Goal: Task Accomplishment & Management: Complete application form

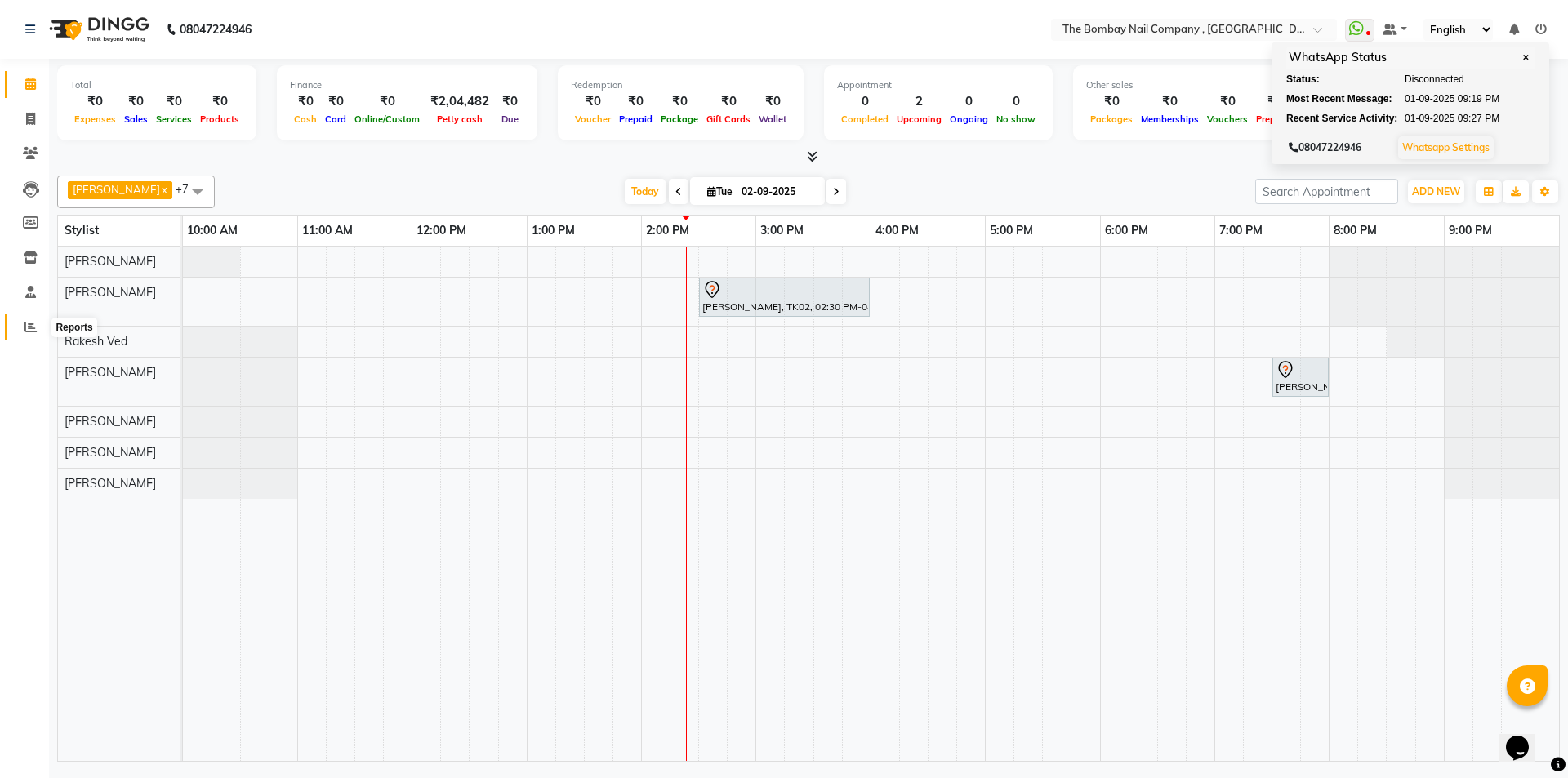
click at [22, 326] on span at bounding box center [30, 328] width 29 height 19
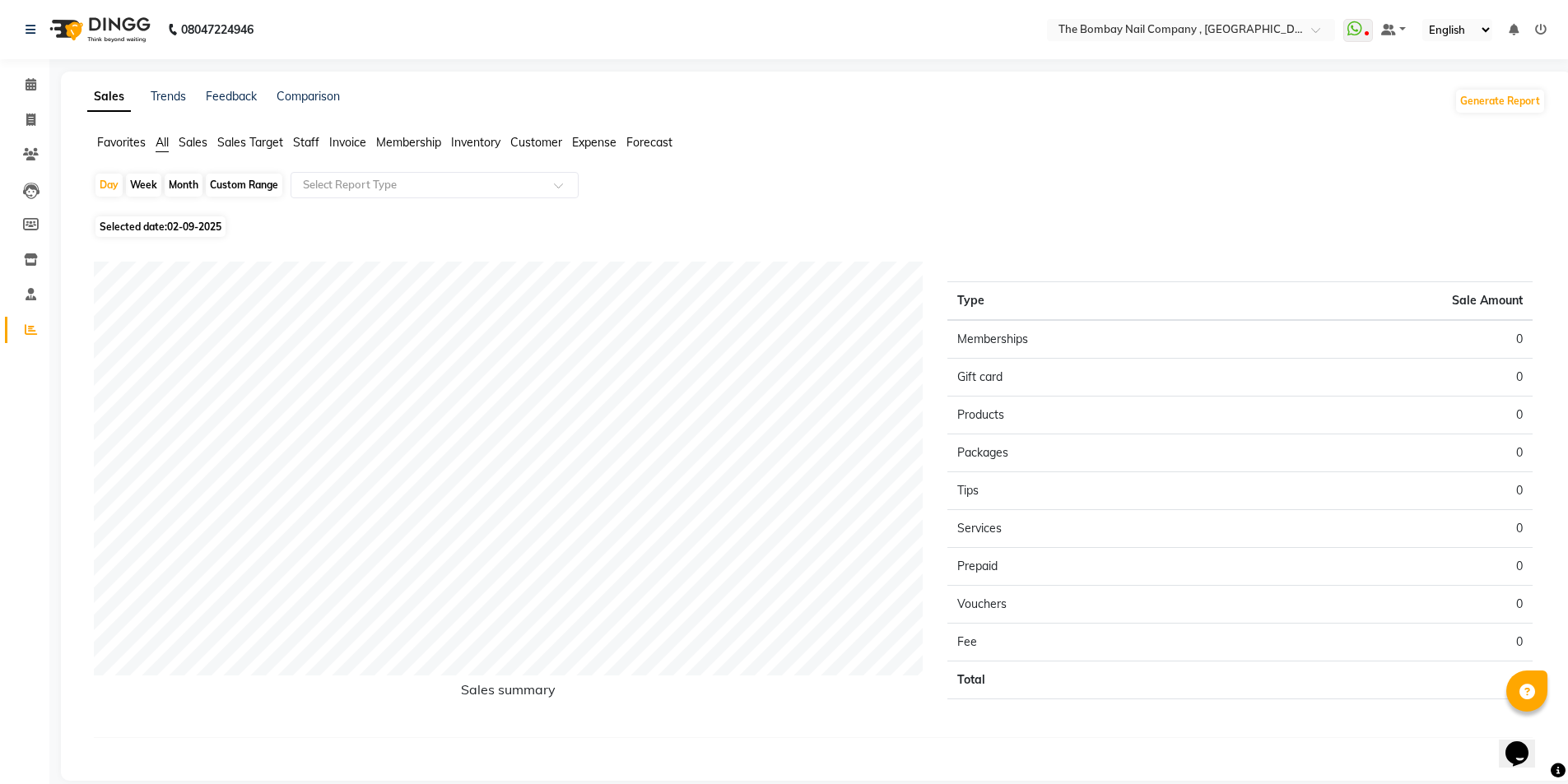
click at [171, 184] on div "Month" at bounding box center [183, 185] width 38 height 23
select select "9"
select select "2025"
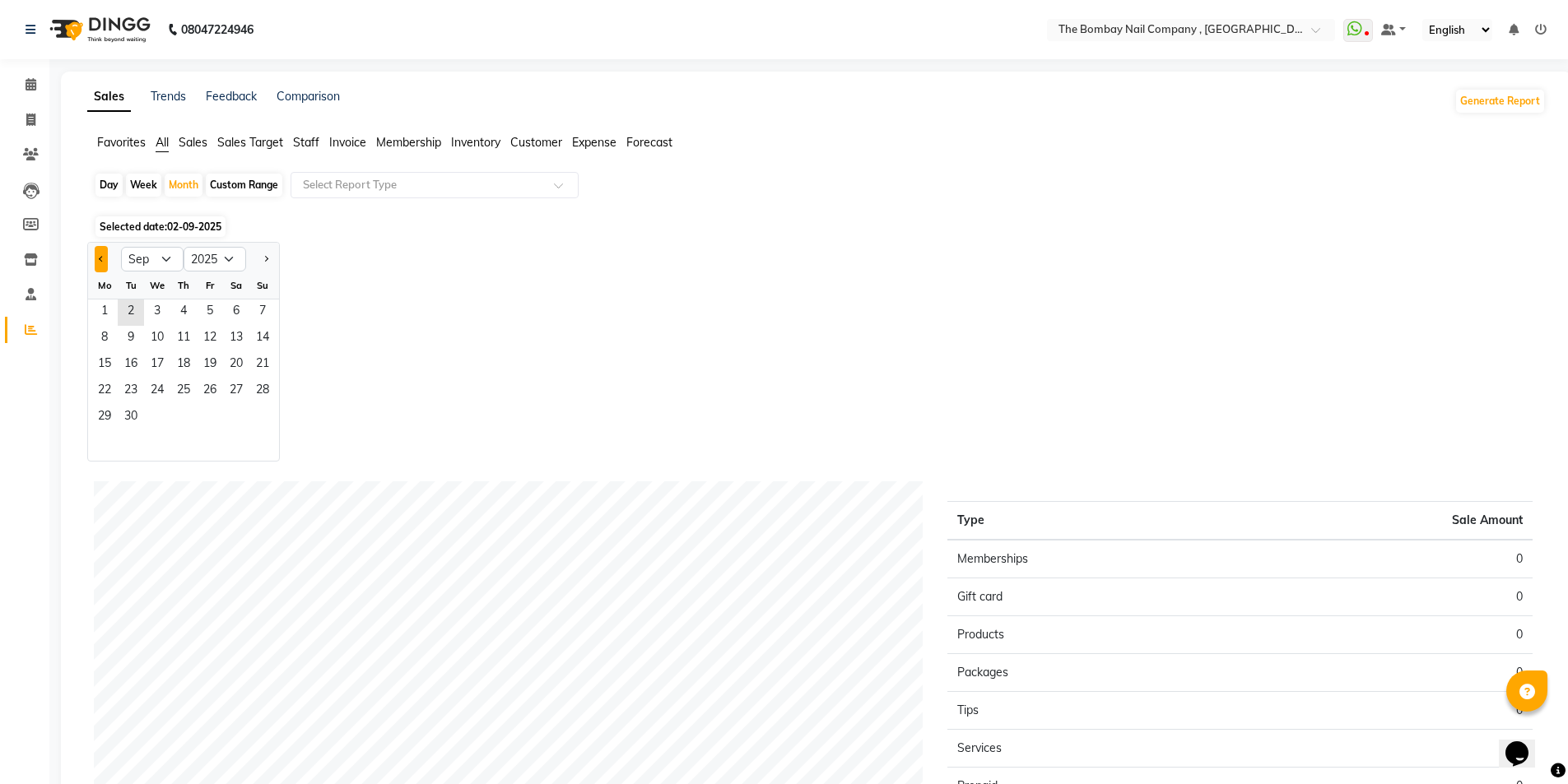
click at [100, 267] on button "Previous month" at bounding box center [101, 259] width 13 height 26
select select "8"
click at [178, 357] on span "14" at bounding box center [184, 365] width 26 height 26
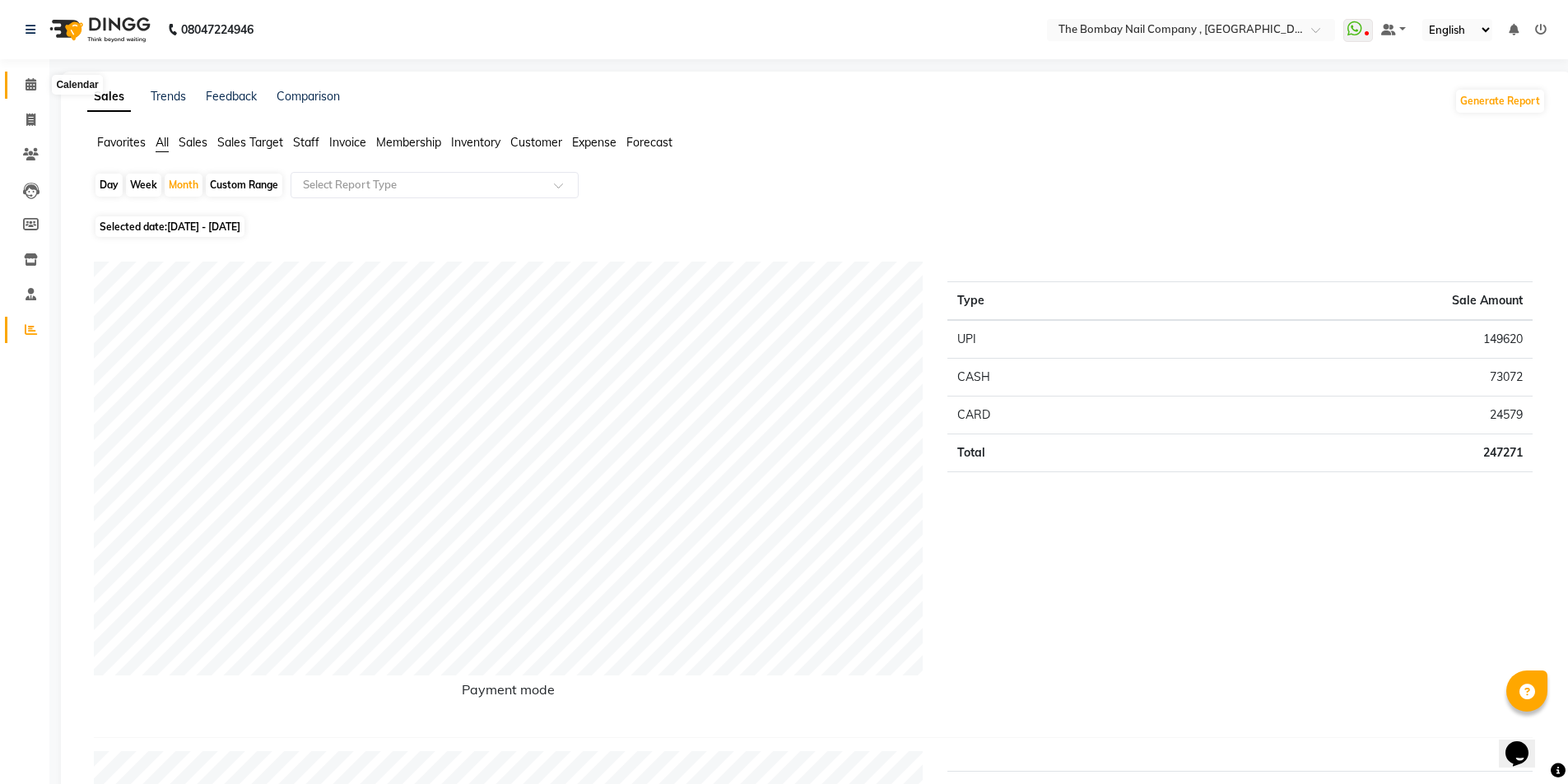
click at [41, 87] on span at bounding box center [30, 85] width 29 height 19
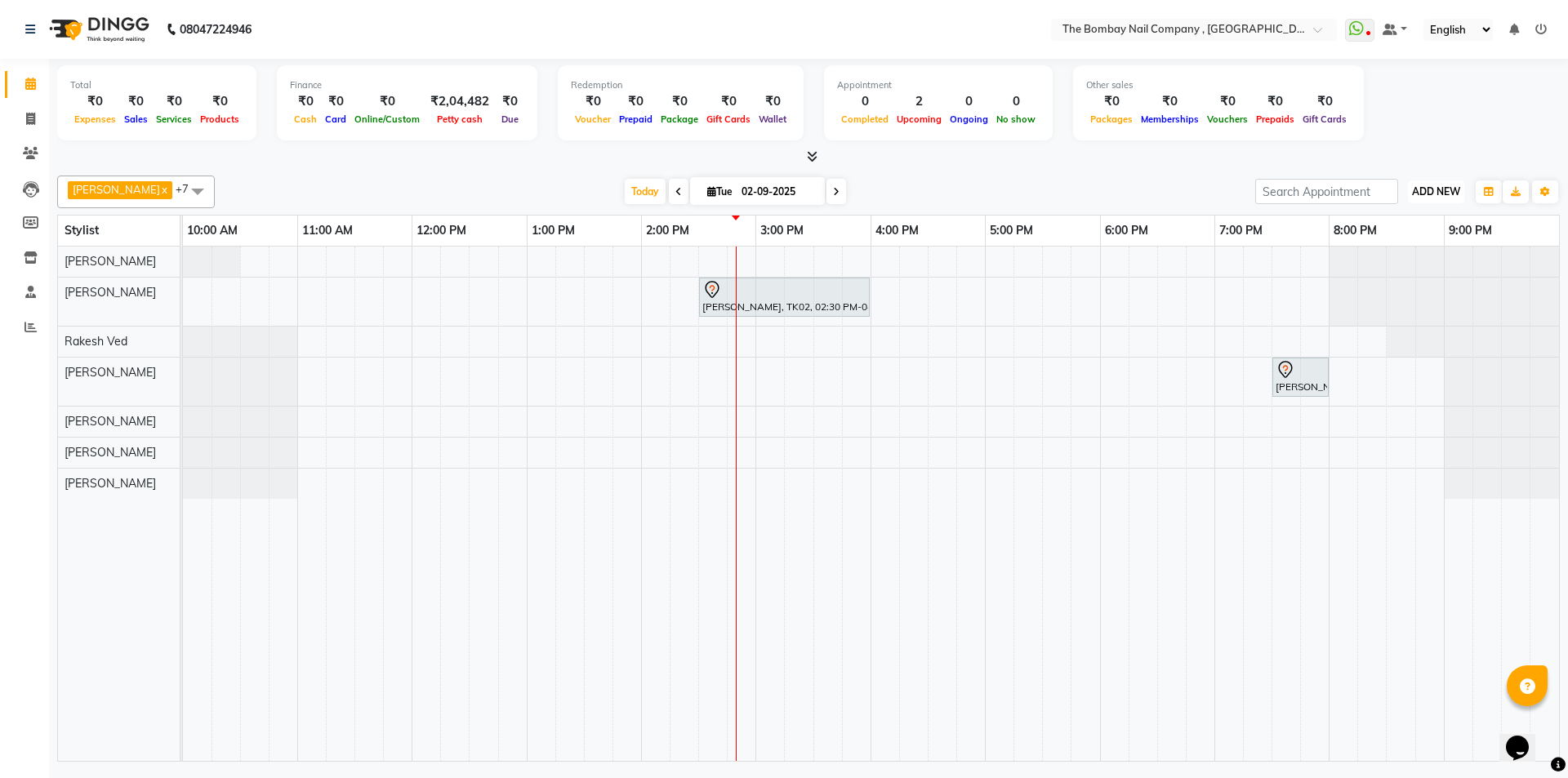
click at [1453, 191] on span "ADD NEW" at bounding box center [1436, 191] width 48 height 12
click at [1401, 247] on link "Add Invoice" at bounding box center [1399, 243] width 129 height 22
select select "7684"
select select "service"
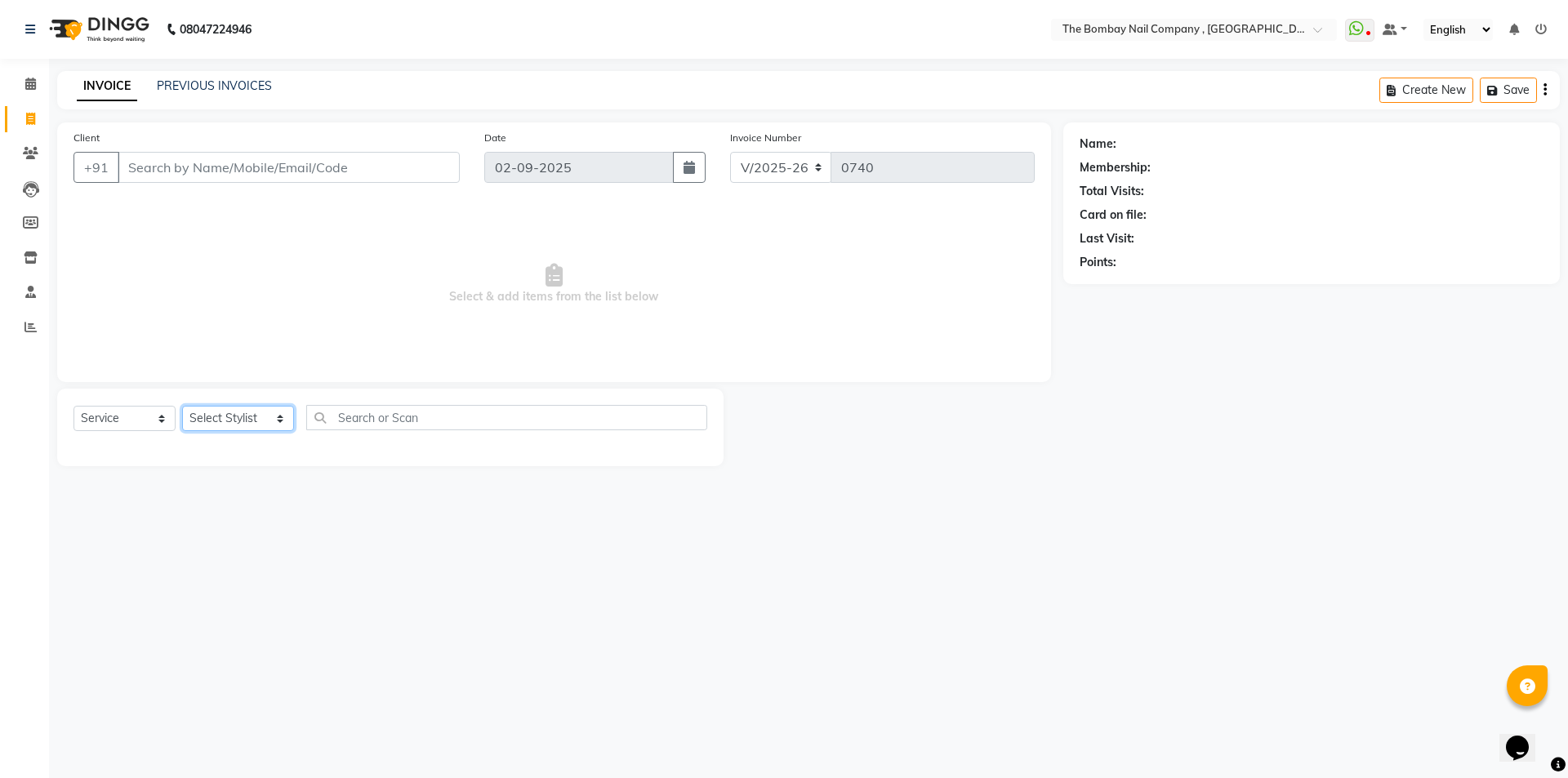
click at [232, 430] on select "Select Stylist BNC [GEOGRAPHIC_DATA] [PERSON_NAME] Krishna [PERSON_NAME] [PERSO…" at bounding box center [237, 418] width 111 height 25
click at [446, 418] on input "text" at bounding box center [507, 418] width 402 height 25
type input "padi"
click at [222, 414] on select "Select Stylist BNC [GEOGRAPHIC_DATA] [PERSON_NAME] Krishna [PERSON_NAME] [PERSO…" at bounding box center [237, 418] width 111 height 25
click at [526, 536] on div "08047224946 Select Location × The Bombay Nail Company , [GEOGRAPHIC_DATA] Whats…" at bounding box center [784, 389] width 1568 height 778
